Goal: Task Accomplishment & Management: Complete application form

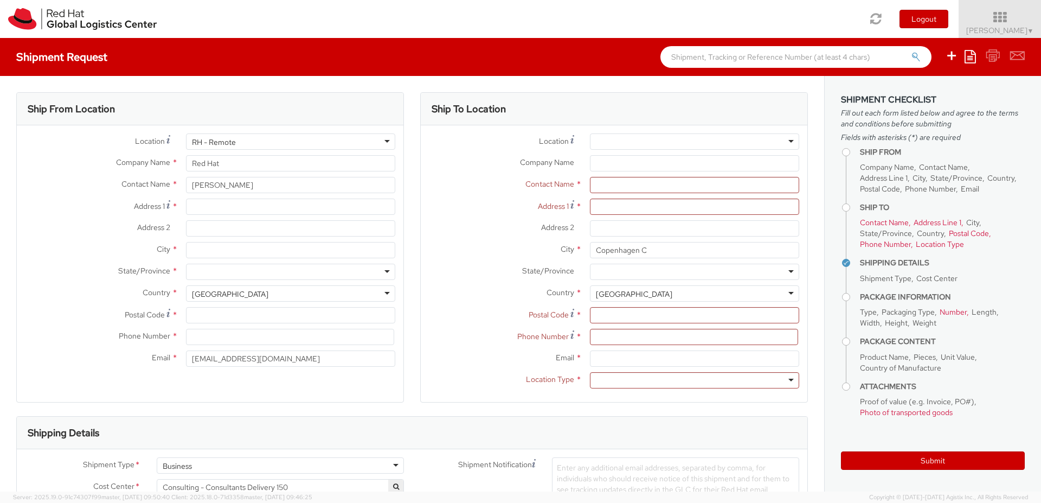
select select "LAPTOP"
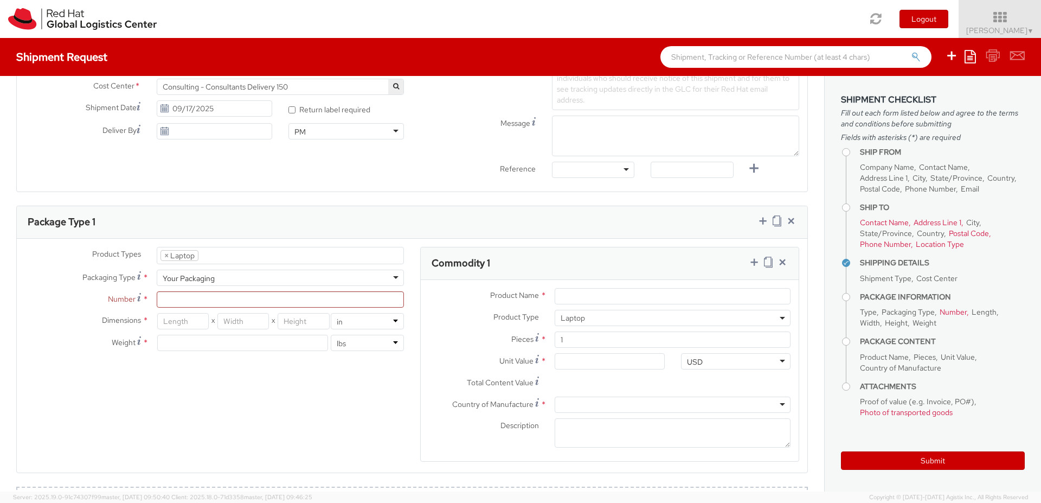
scroll to position [402, 0]
select select "CM"
click at [331, 311] on select "in cm" at bounding box center [367, 319] width 73 height 16
click at [199, 433] on div "Product Types * Documents Docking Station Laptop Monitor Other Hardware Server …" at bounding box center [412, 359] width 790 height 229
click at [199, 425] on div "Product Types * Documents Docking Station Laptop Monitor Other Hardware Server …" at bounding box center [412, 359] width 790 height 229
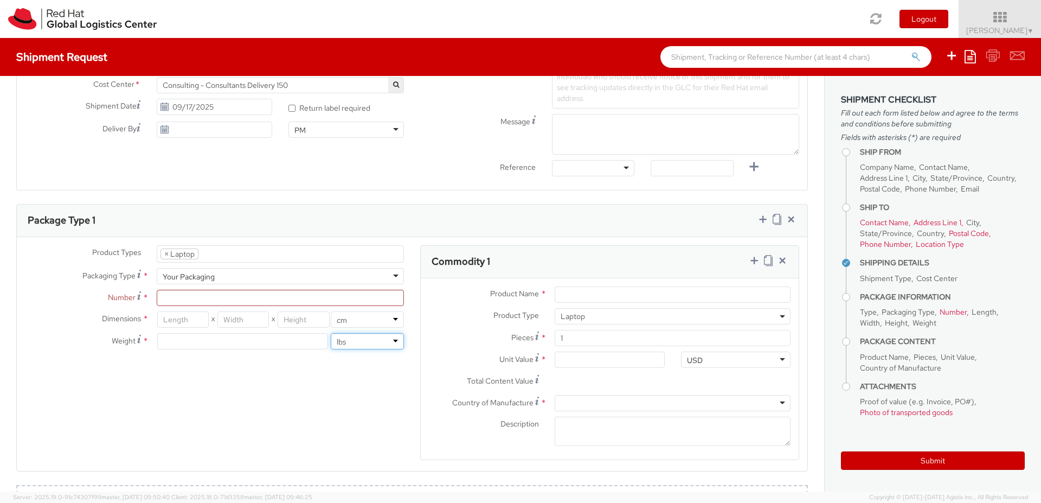
select select "KGS"
click at [331, 333] on select "lbs kgs" at bounding box center [367, 341] width 73 height 16
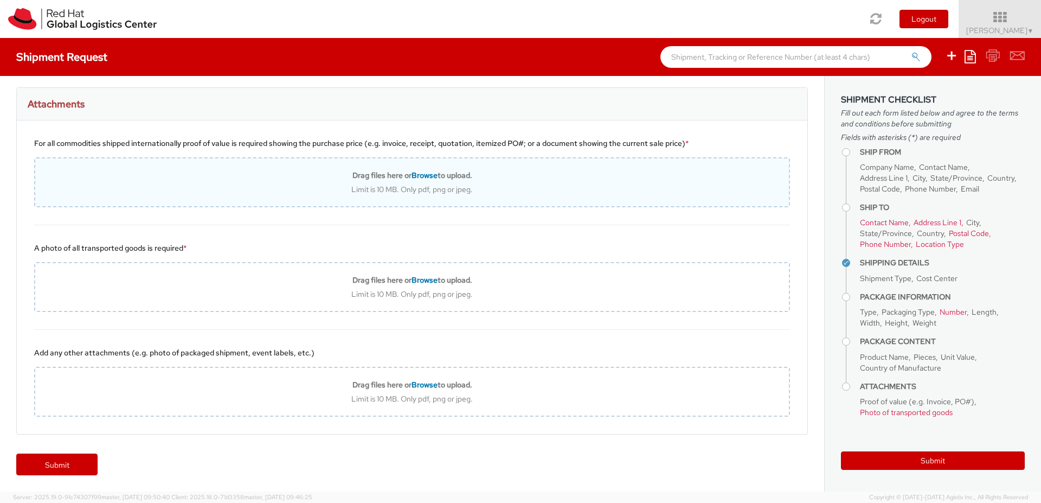
scroll to position [0, 0]
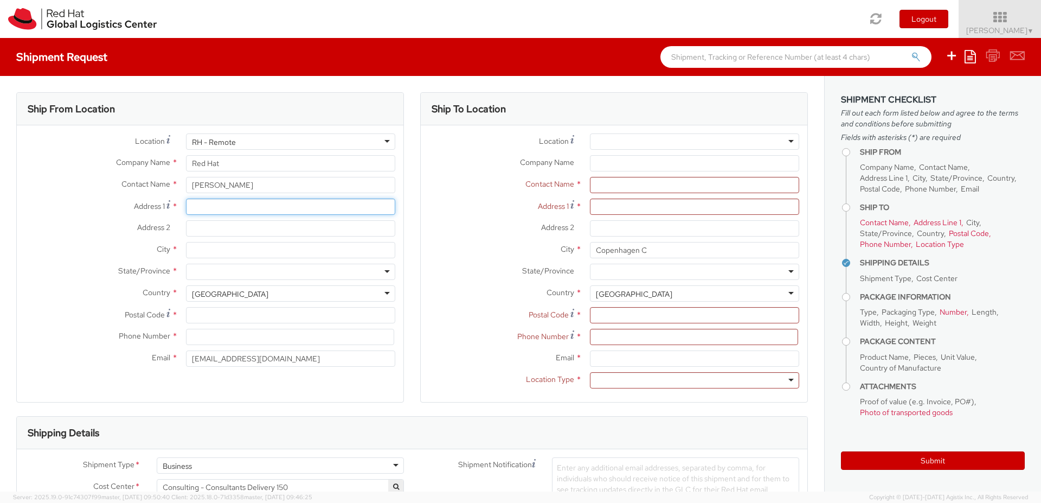
click at [202, 209] on input "Address 1 *" at bounding box center [290, 206] width 209 height 16
click at [225, 207] on input "Address 1 For cross streets use street names with '&' or 'and' in between. For …" at bounding box center [290, 206] width 209 height 16
click at [329, 291] on div "[GEOGRAPHIC_DATA]" at bounding box center [290, 293] width 209 height 16
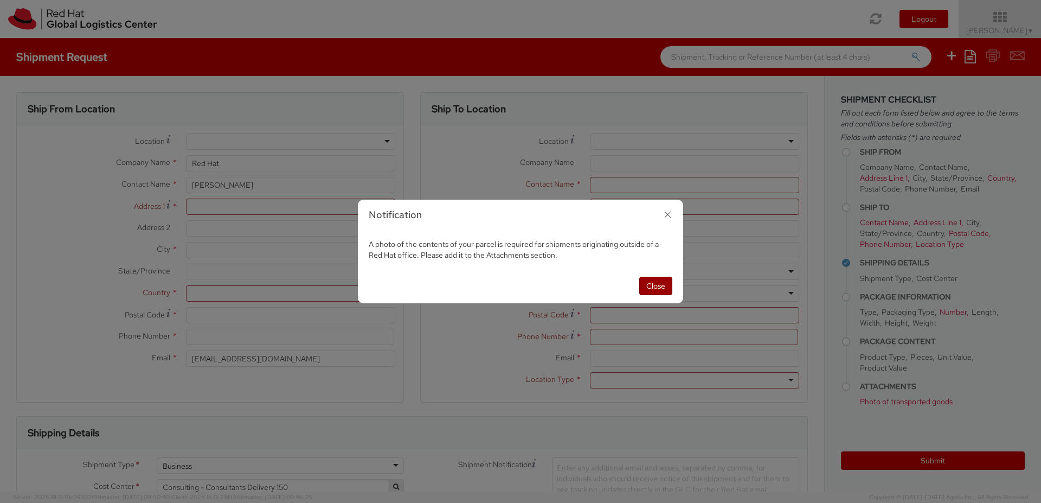
click at [656, 285] on button "Close" at bounding box center [655, 285] width 33 height 18
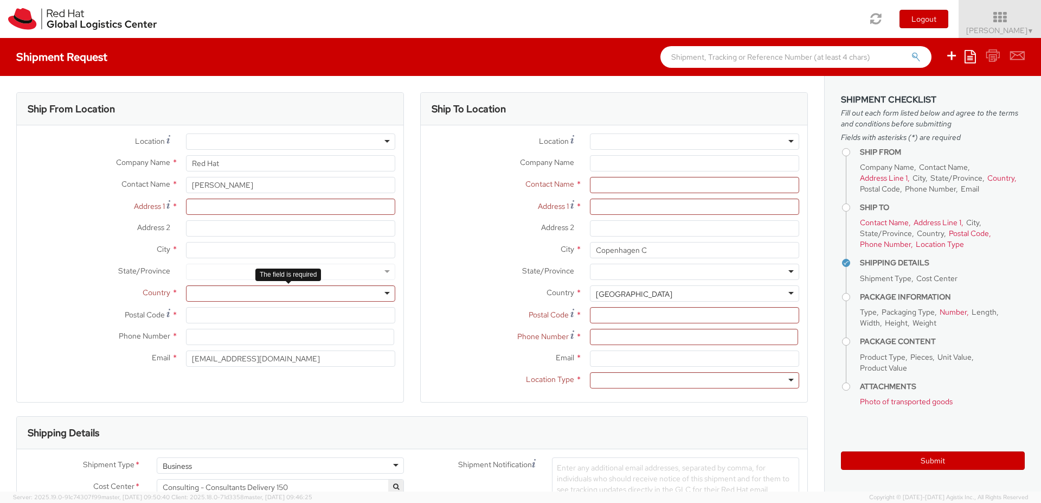
scroll to position [3, 0]
click at [333, 297] on div at bounding box center [290, 293] width 209 height 16
type input "Austr"
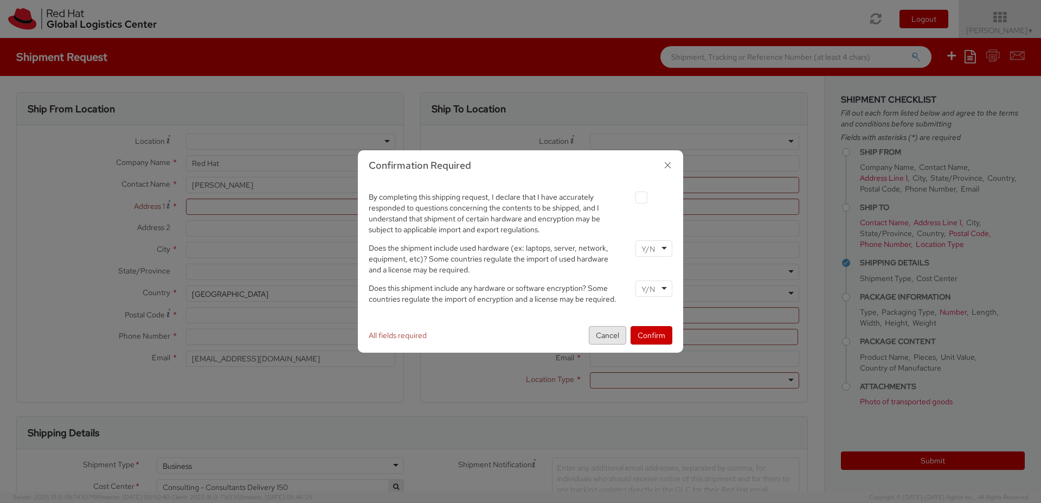
click at [607, 332] on button "Cancel" at bounding box center [607, 335] width 37 height 18
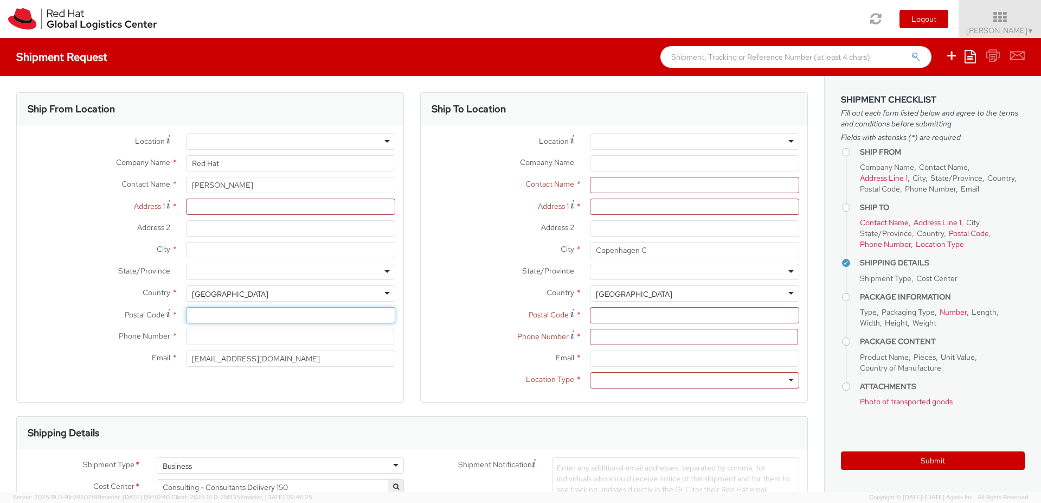
click at [247, 317] on input "Postal Code *" at bounding box center [290, 315] width 209 height 16
click at [272, 276] on div at bounding box center [290, 271] width 209 height 16
click at [403, 345] on div "Ship From Location Location * [GEOGRAPHIC_DATA] - [GEOGRAPHIC_DATA] - [GEOGRAPH…" at bounding box center [210, 254] width 404 height 324
click at [606, 184] on input "text" at bounding box center [694, 185] width 209 height 16
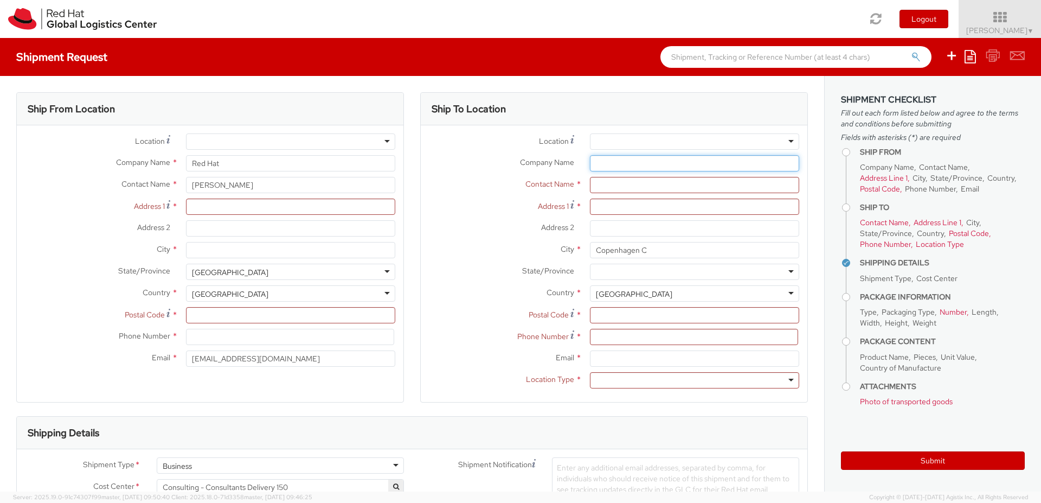
click at [610, 165] on input "Company Name *" at bounding box center [694, 163] width 209 height 16
click at [598, 208] on input "Address 1 *" at bounding box center [694, 206] width 209 height 16
click at [605, 223] on input "Address 2 *" at bounding box center [694, 228] width 209 height 16
click at [616, 387] on div at bounding box center [694, 380] width 209 height 16
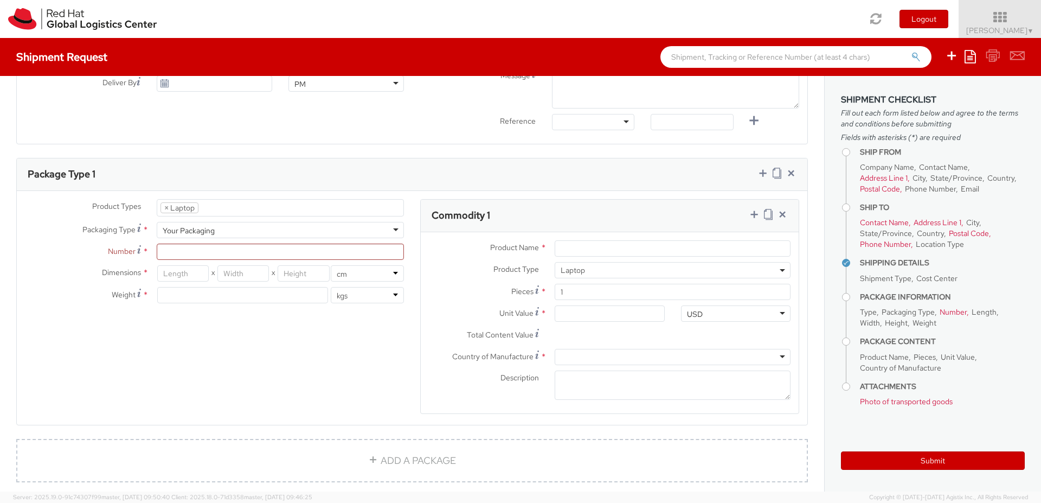
scroll to position [448, 0]
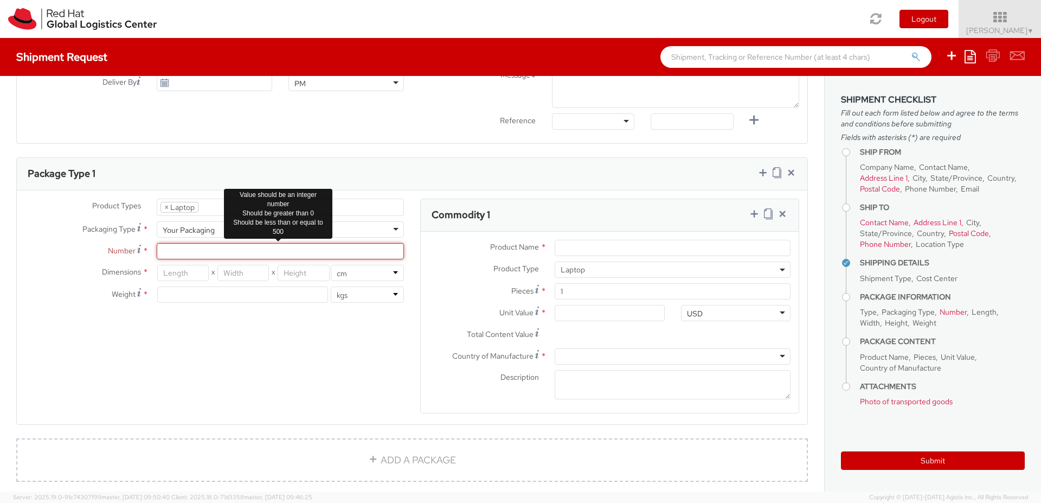
click at [235, 251] on input "Number *" at bounding box center [280, 251] width 247 height 16
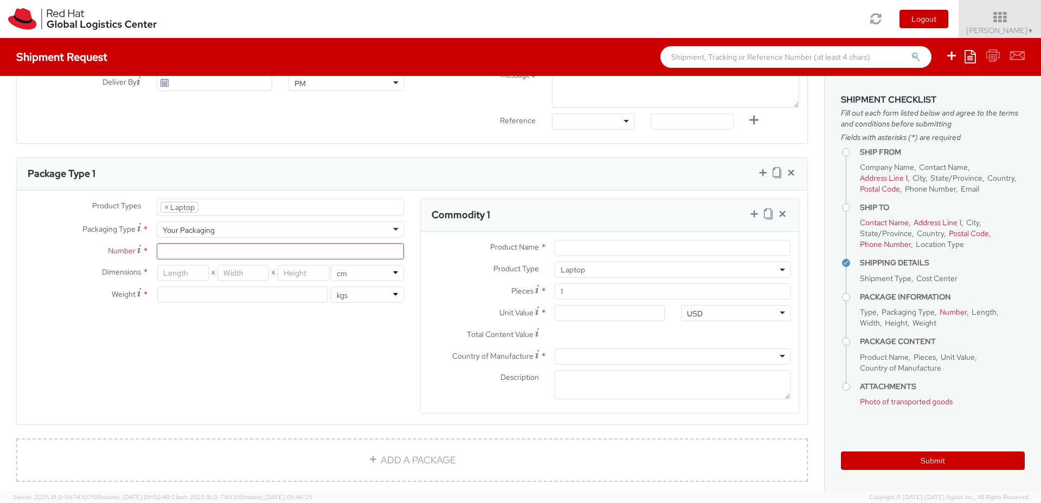
click at [222, 370] on div "Product Types * Documents Docking Station Laptop Monitor Other Hardware Server …" at bounding box center [412, 312] width 790 height 229
click at [587, 247] on input "Product Name *" at bounding box center [673, 248] width 236 height 16
click at [153, 391] on div "Product Types * Documents Docking Station Laptop Monitor Other Hardware Server …" at bounding box center [412, 312] width 790 height 229
click at [586, 318] on input "Unit Value *" at bounding box center [610, 313] width 110 height 16
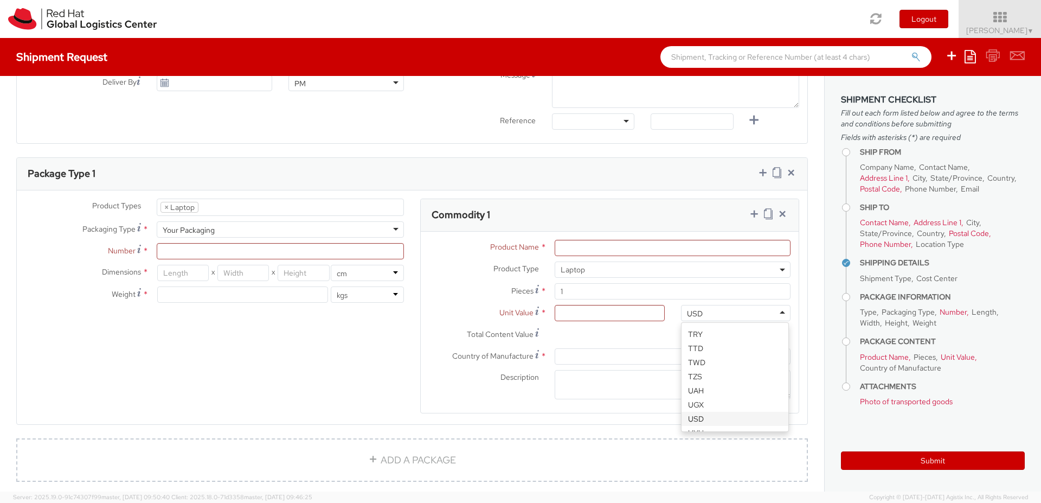
click at [697, 309] on div "USD" at bounding box center [736, 313] width 110 height 16
click at [610, 317] on input "Unit Value *" at bounding box center [610, 313] width 110 height 16
click at [599, 312] on input "0.00" at bounding box center [610, 313] width 110 height 16
click at [564, 311] on input "0.00" at bounding box center [610, 313] width 110 height 16
click at [608, 336] on input "Total Content Value *" at bounding box center [610, 334] width 110 height 16
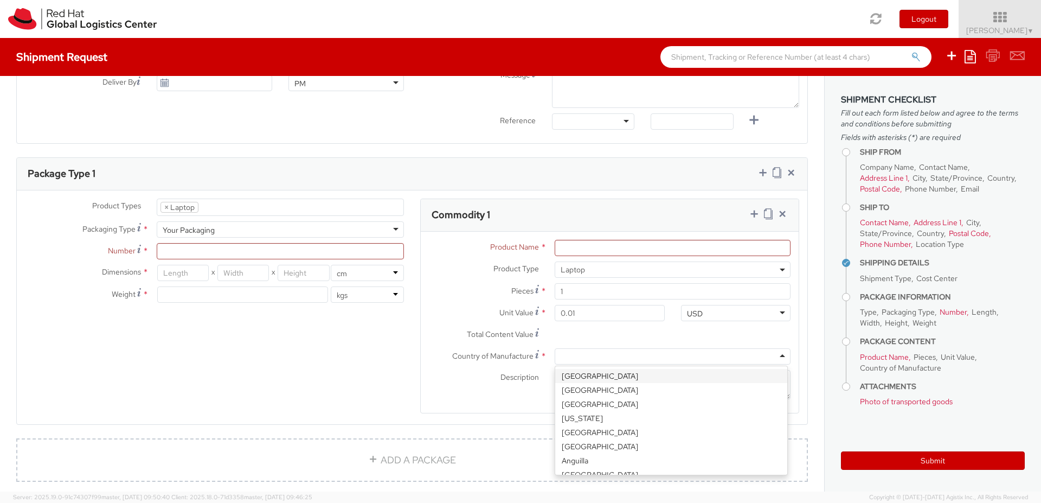
click at [561, 358] on div at bounding box center [673, 356] width 236 height 16
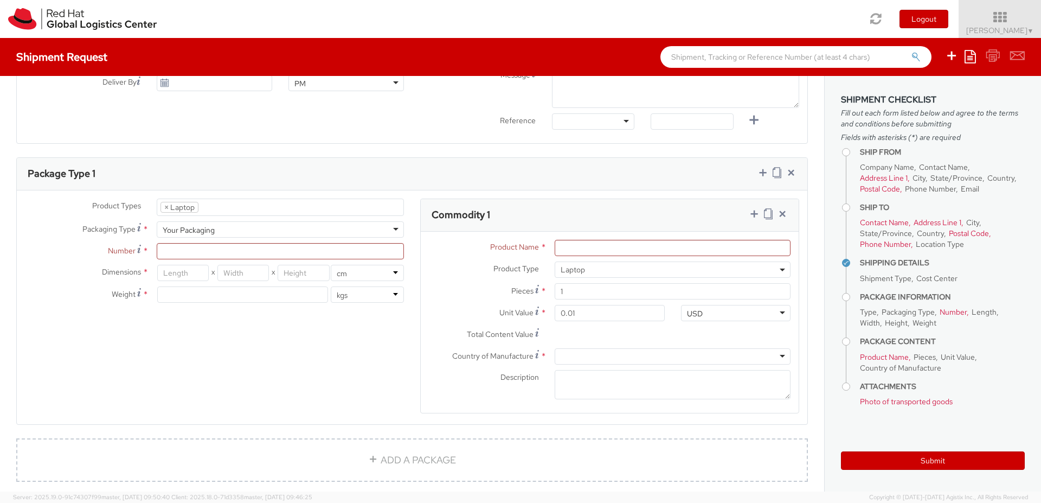
click at [595, 358] on div at bounding box center [673, 356] width 236 height 16
click at [200, 121] on div "Shipment Type * Business Business Business Cost Center * Consulting - Consultan…" at bounding box center [412, 72] width 790 height 126
click at [584, 311] on input "0.01" at bounding box center [610, 313] width 110 height 16
type input "0.00"
click at [585, 330] on input "Total Content Value *" at bounding box center [610, 334] width 110 height 16
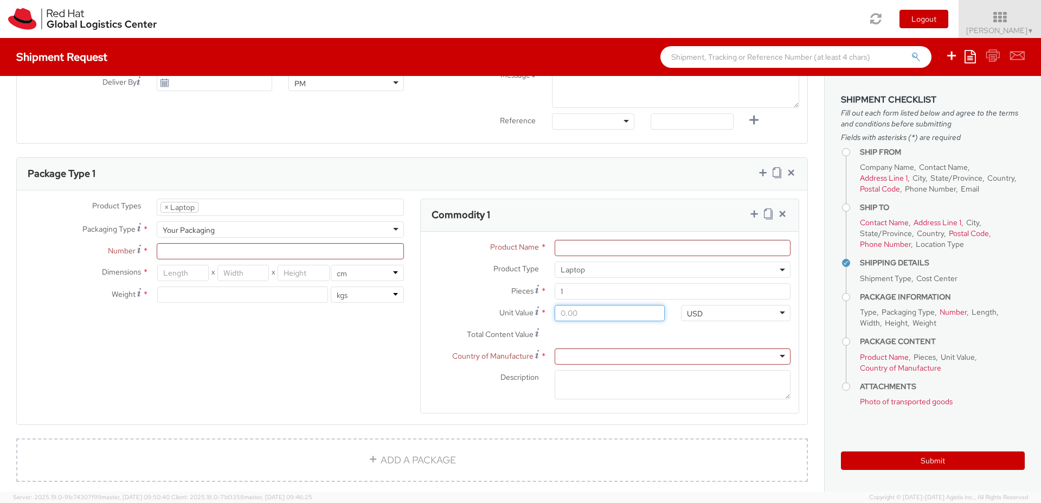
click at [587, 309] on input "Unit Value *" at bounding box center [610, 313] width 110 height 16
type input "0.00"
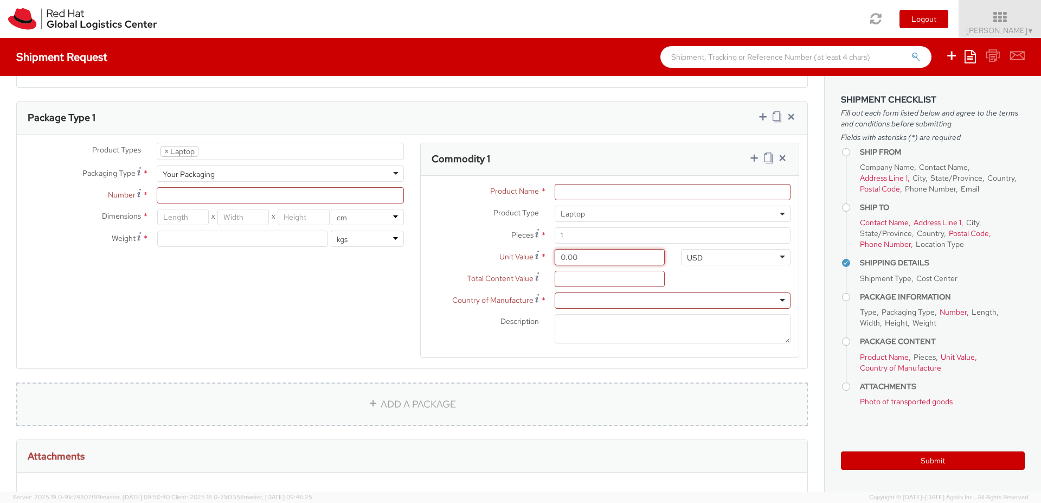
scroll to position [751, 0]
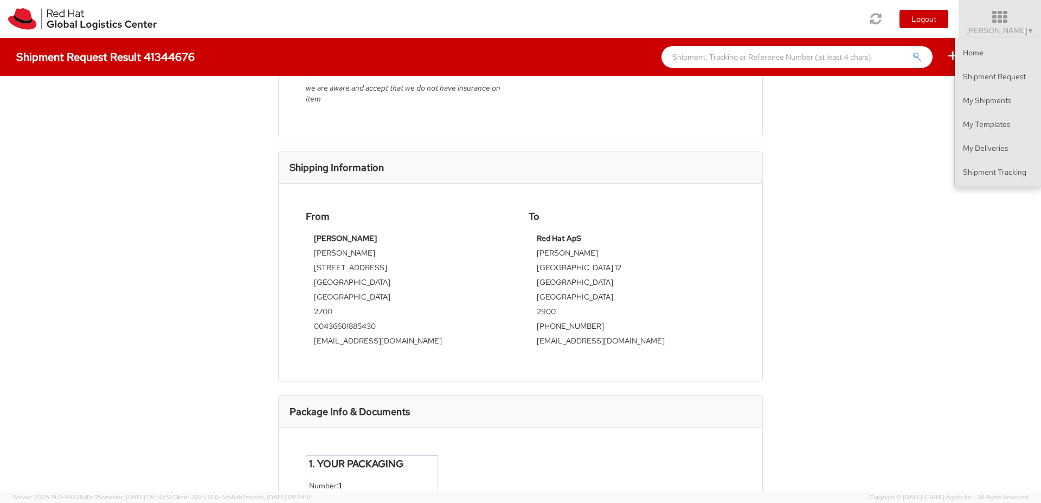
scroll to position [353, 0]
